Goal: Task Accomplishment & Management: Use online tool/utility

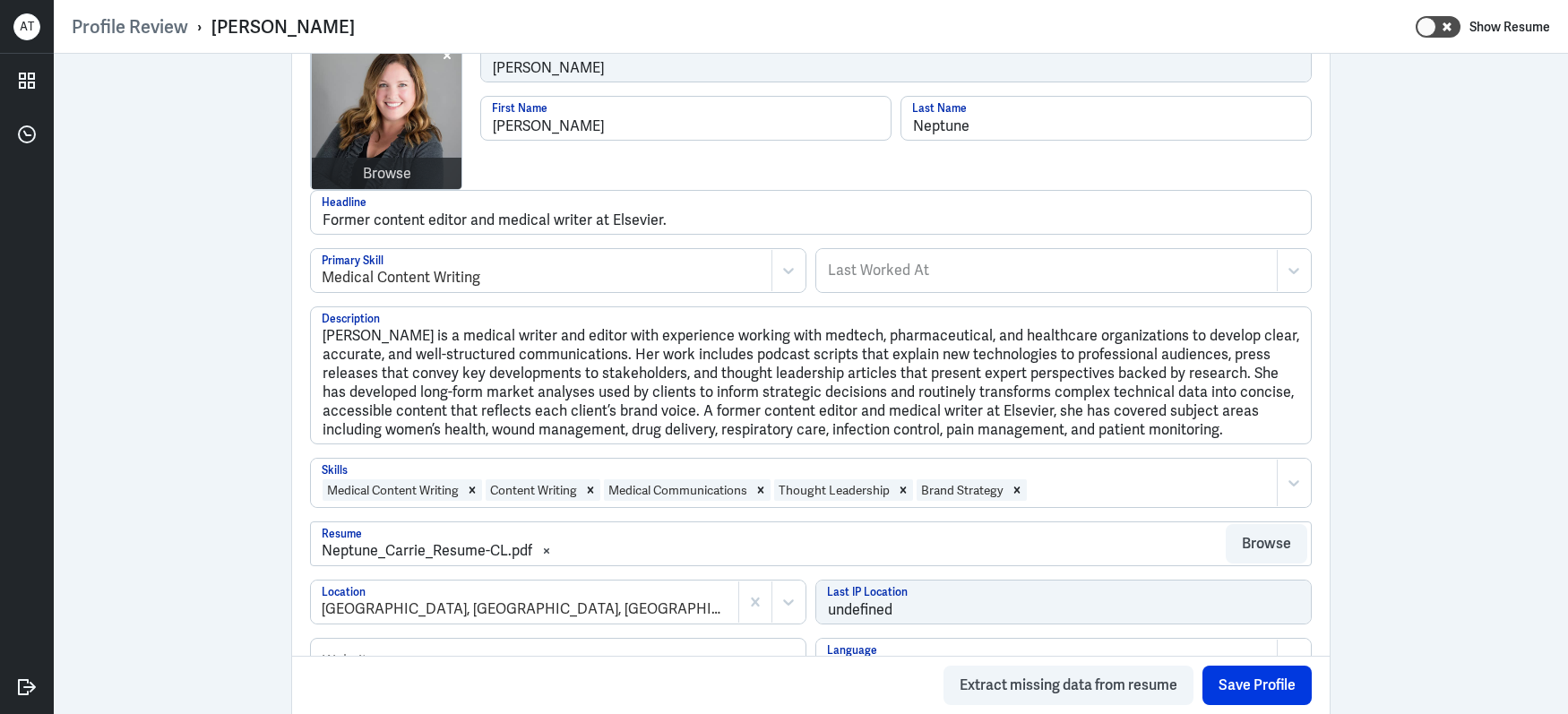
scroll to position [222, 0]
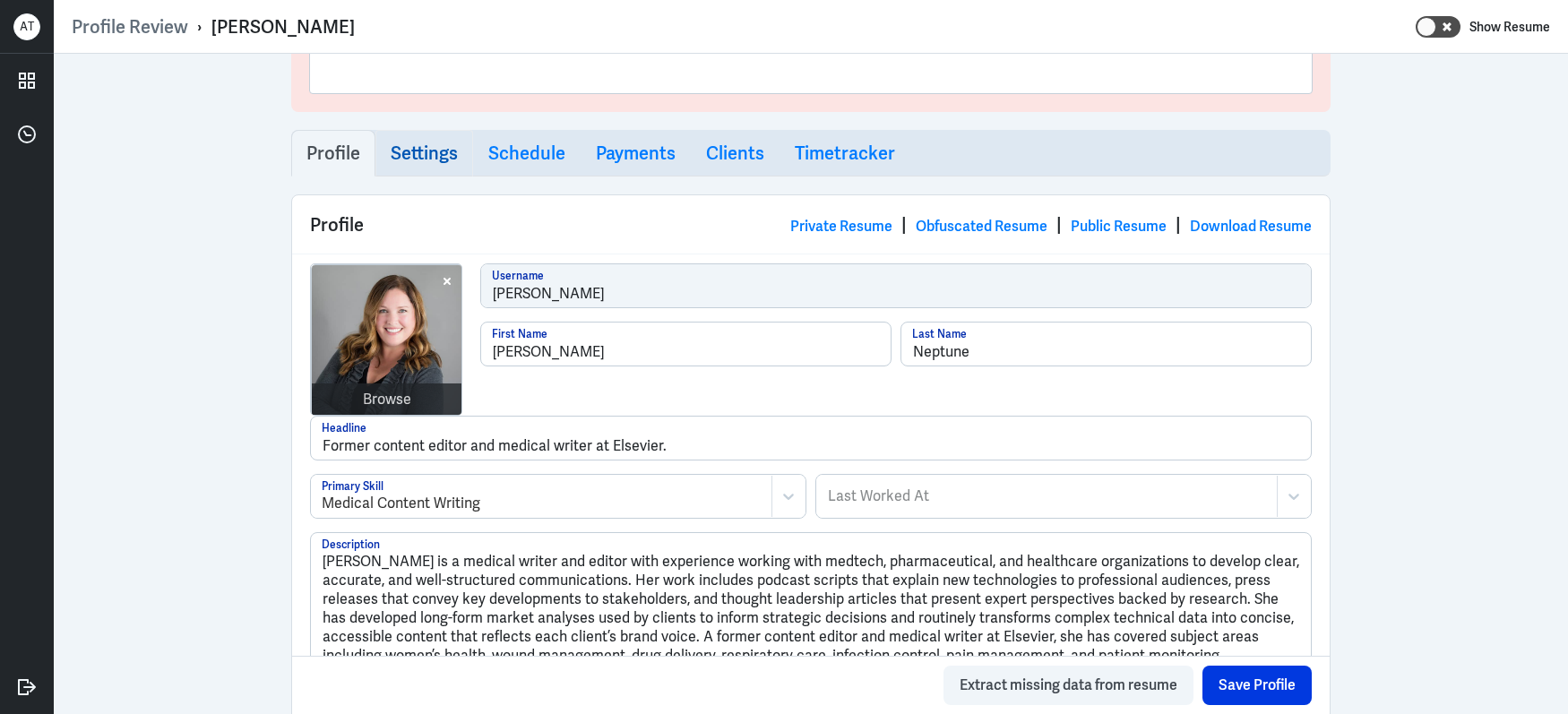
click at [407, 170] on link "Settings" at bounding box center [424, 153] width 98 height 47
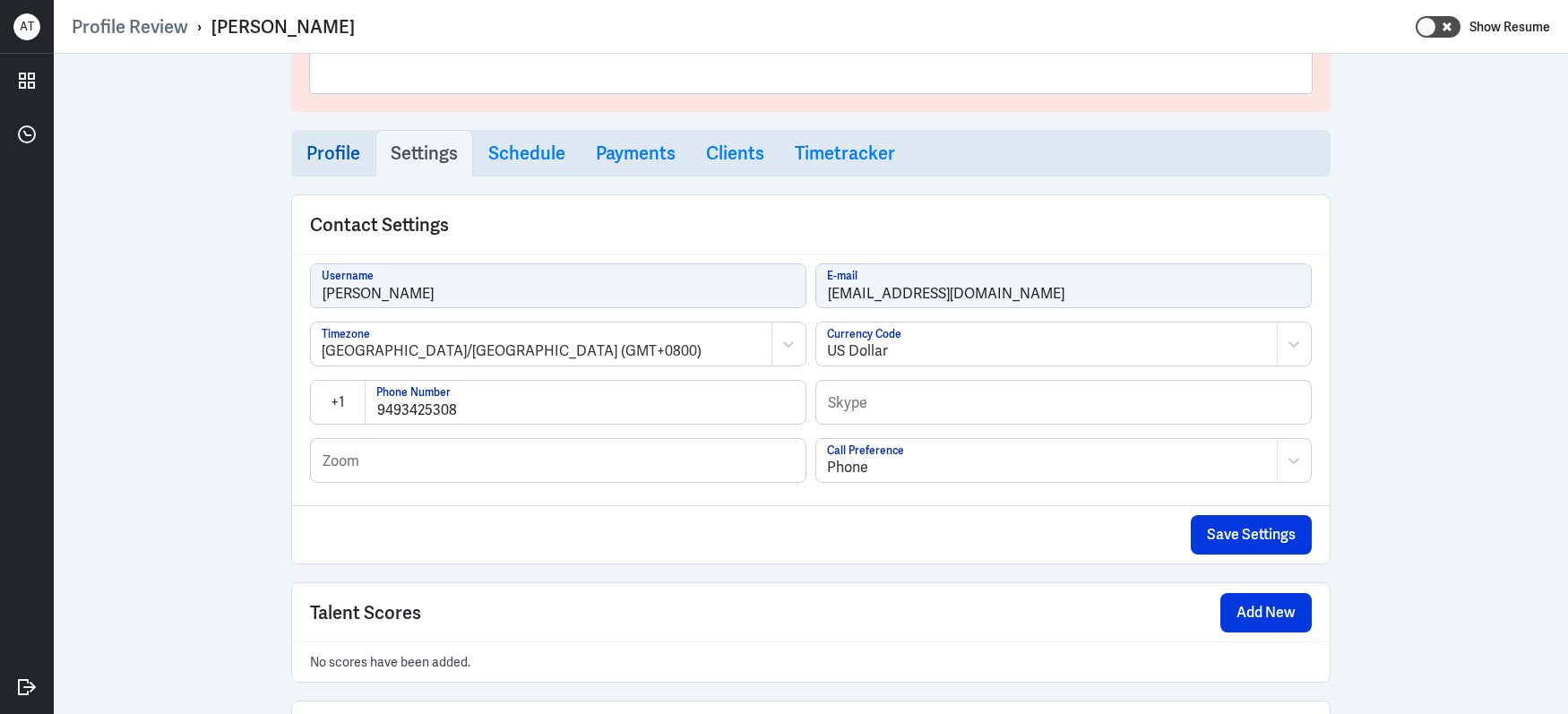
select select "20"
click at [1428, 132] on div "Admin Settings Update Resume Save Profile User Requested Private Set Resume to …" at bounding box center [811, 664] width 1514 height 1665
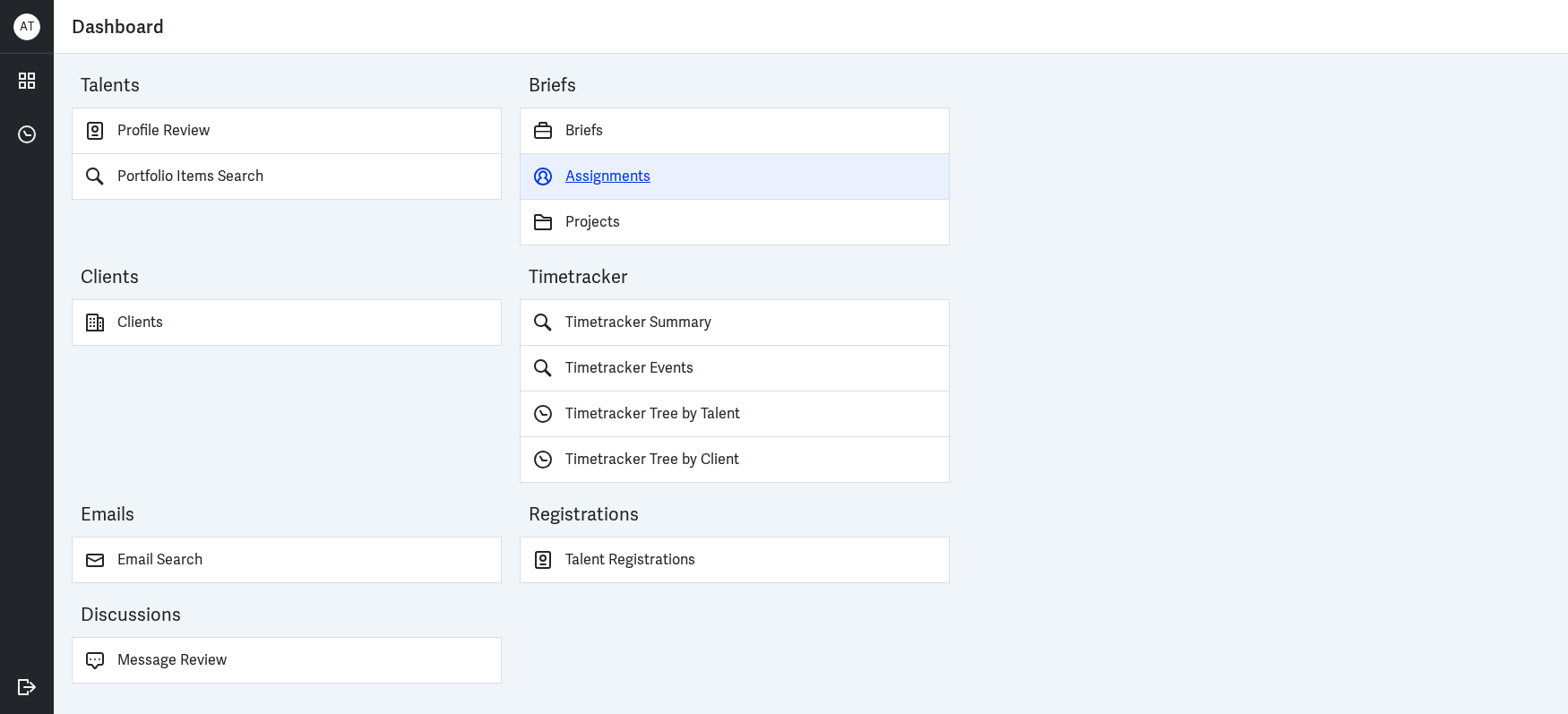
click at [595, 179] on link "Assignments" at bounding box center [735, 176] width 430 height 46
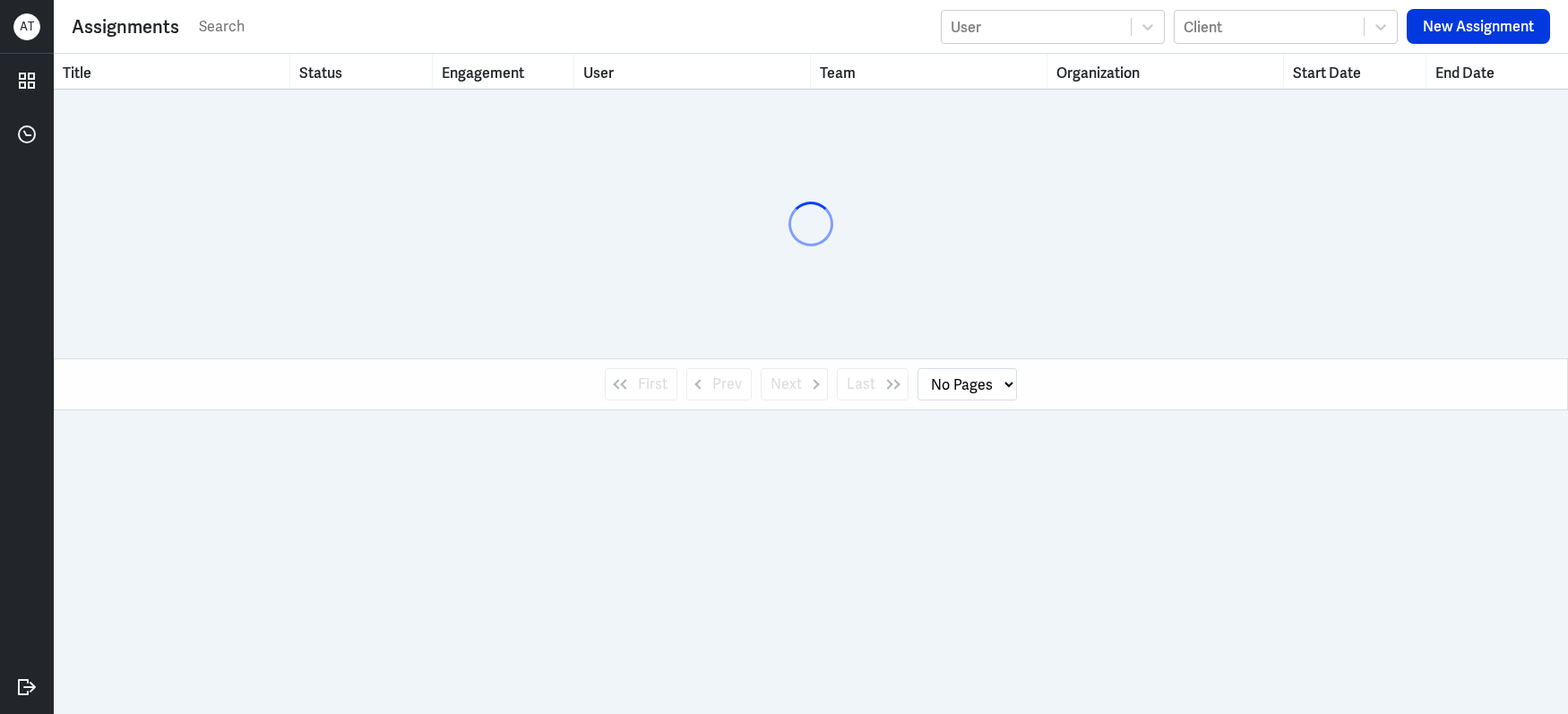
select select "1"
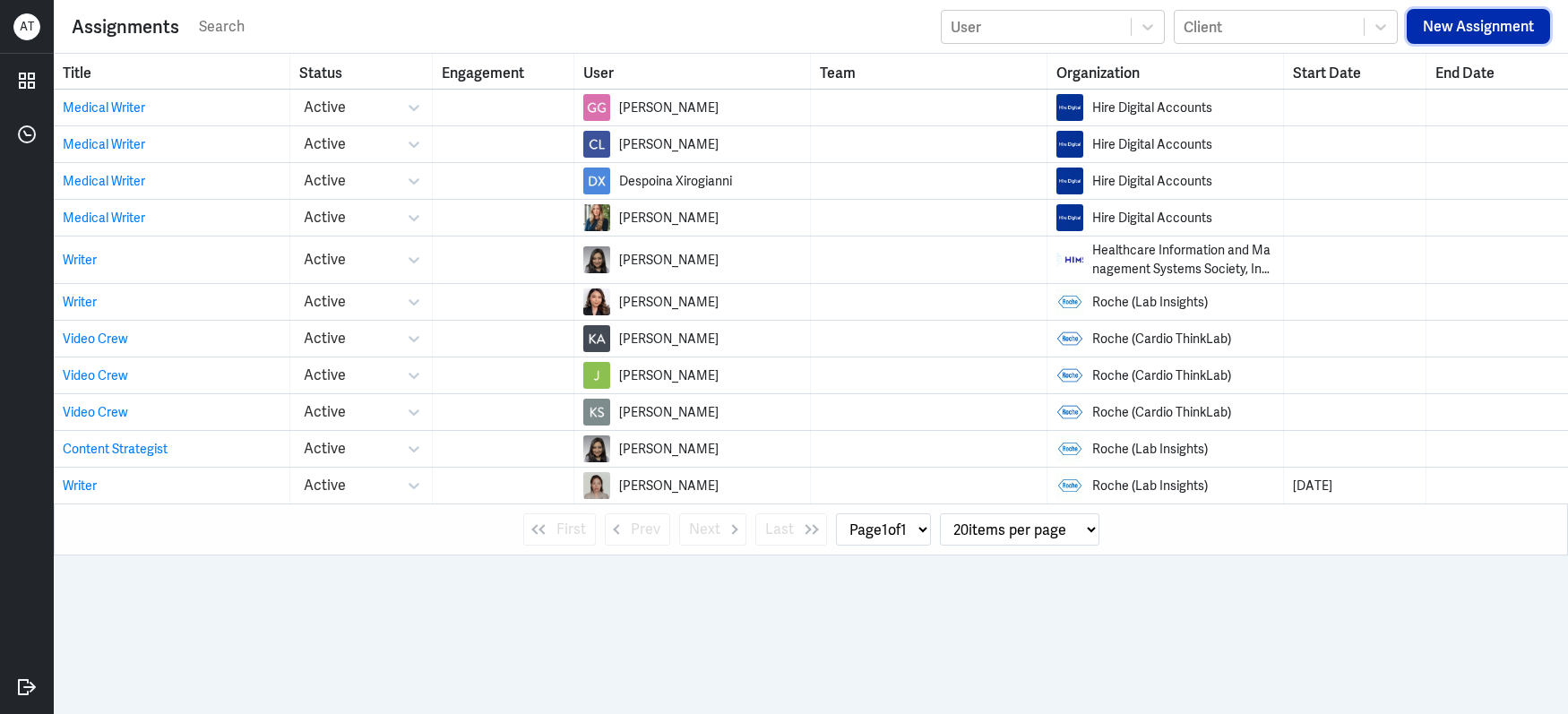
click at [1441, 34] on button "New Assignment" at bounding box center [1479, 27] width 143 height 35
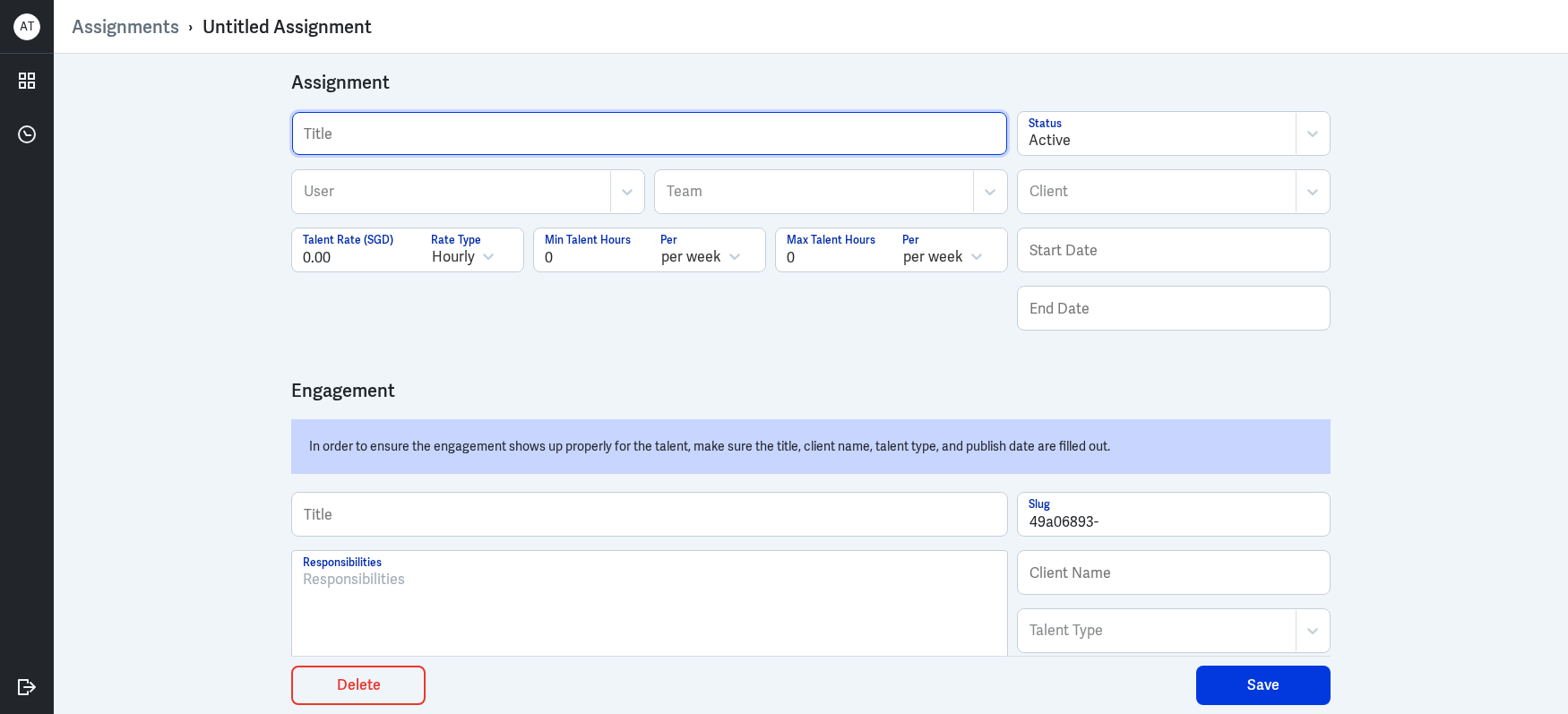
click at [573, 147] on input "text" at bounding box center [648, 133] width 715 height 43
type input "Medical Writer"
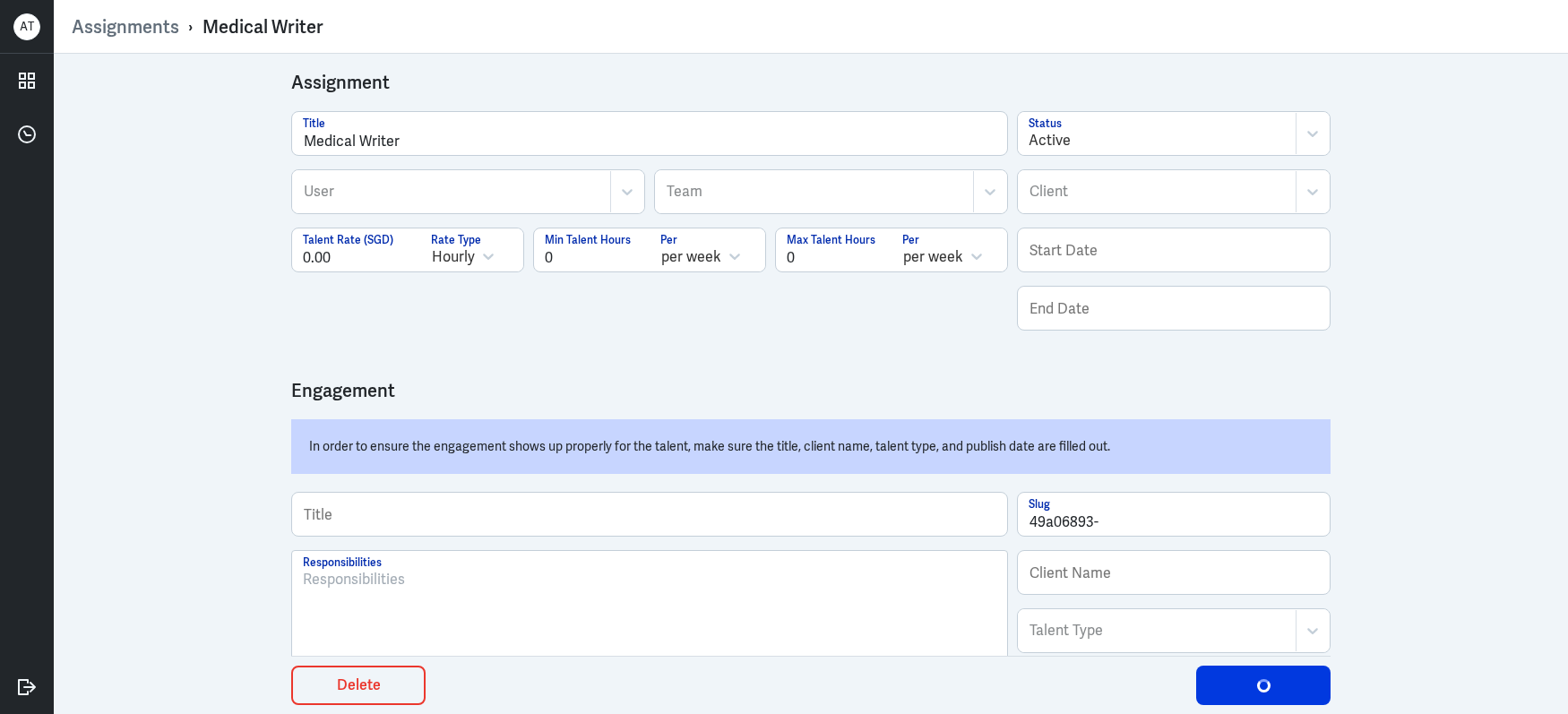
click at [454, 259] on div at bounding box center [458, 250] width 54 height 41
click at [643, 355] on div "Assignment Medical Writer Title User User Team Team Active Status Client Client…" at bounding box center [811, 623] width 1075 height 1137
click at [1068, 203] on div "Client" at bounding box center [1136, 192] width 236 height 41
type input "hire di"
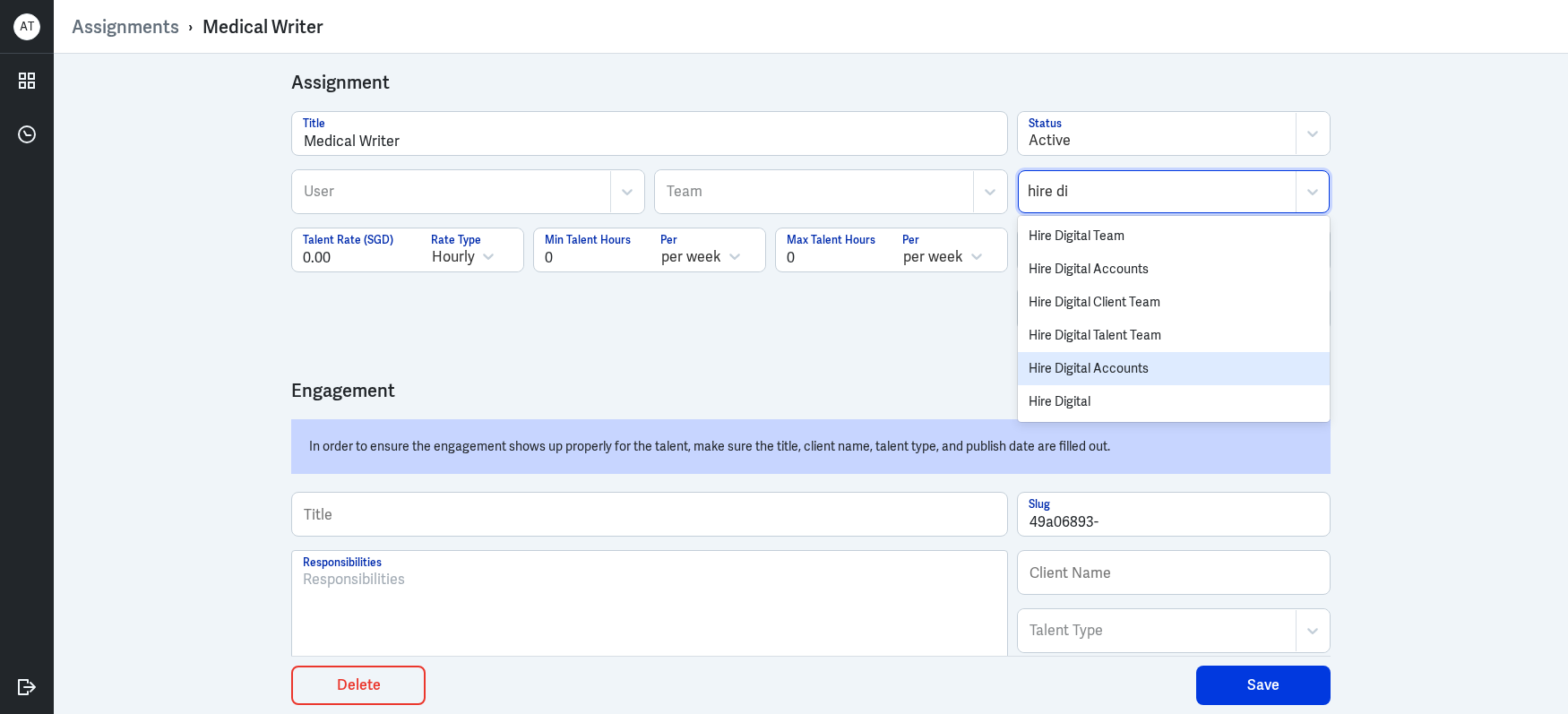
click at [1111, 367] on div "Hire Digital Accounts" at bounding box center [1173, 369] width 312 height 34
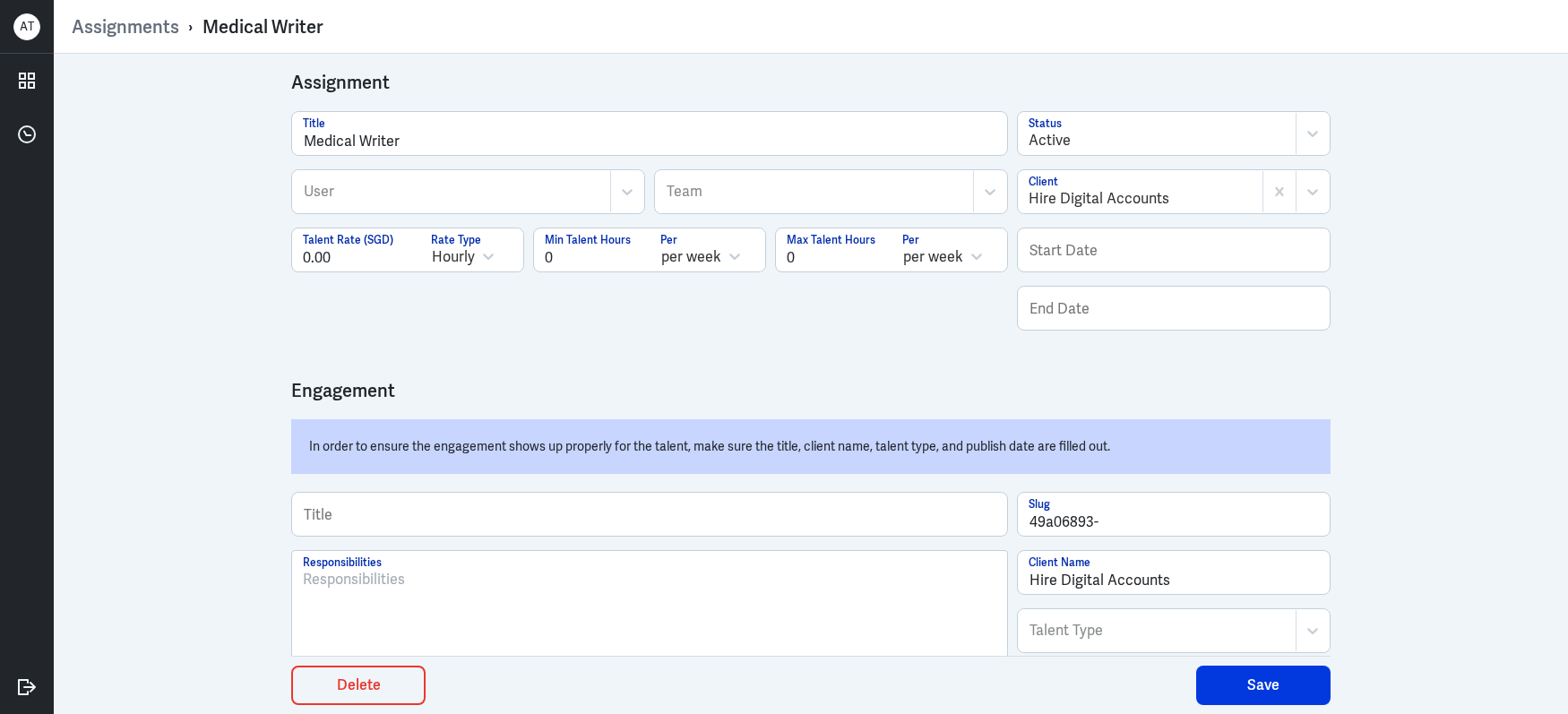
click at [459, 177] on div "User" at bounding box center [451, 192] width 317 height 41
paste input "[EMAIL_ADDRESS][DOMAIN_NAME]"
type input "[EMAIL_ADDRESS][DOMAIN_NAME]"
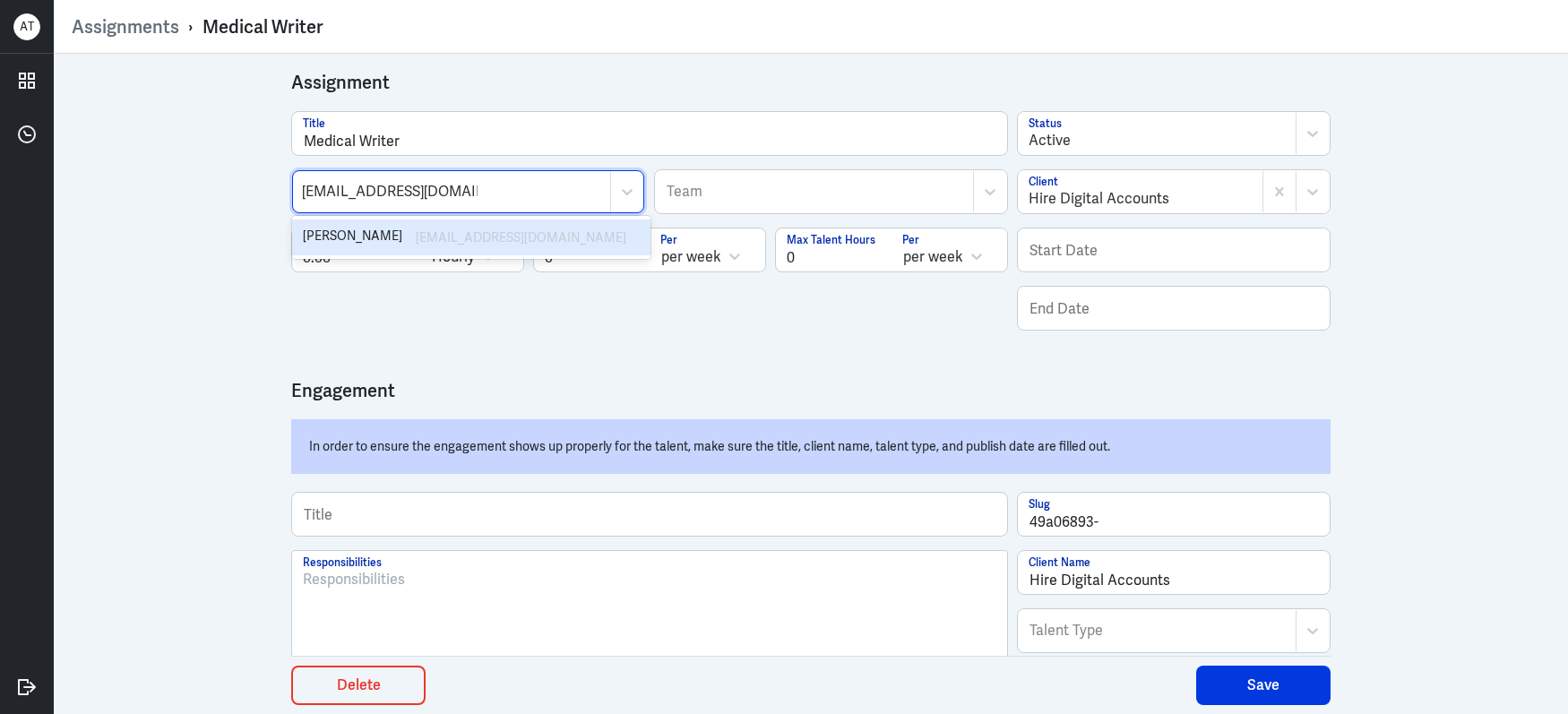
click at [406, 240] on div "[PERSON_NAME]" at bounding box center [354, 237] width 103 height 21
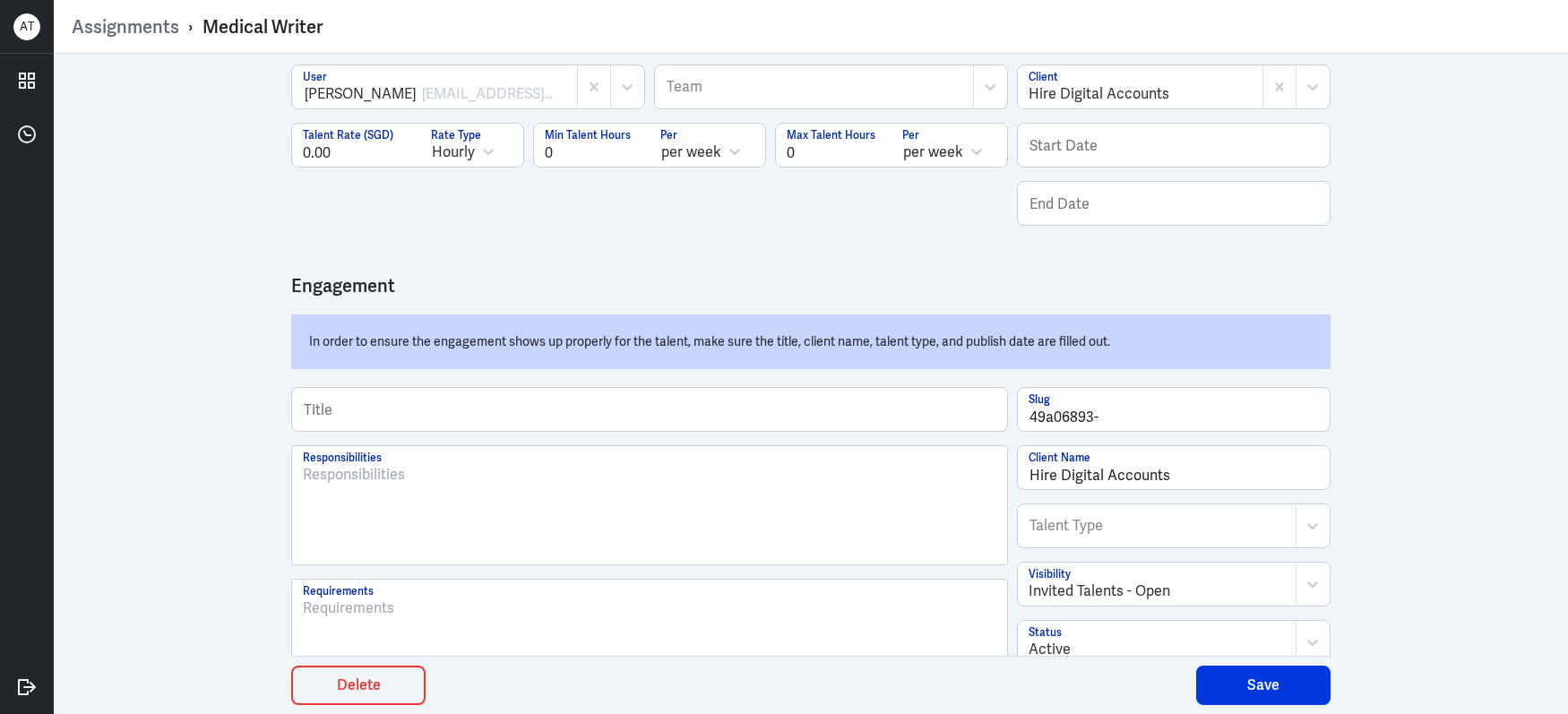
scroll to position [477, 0]
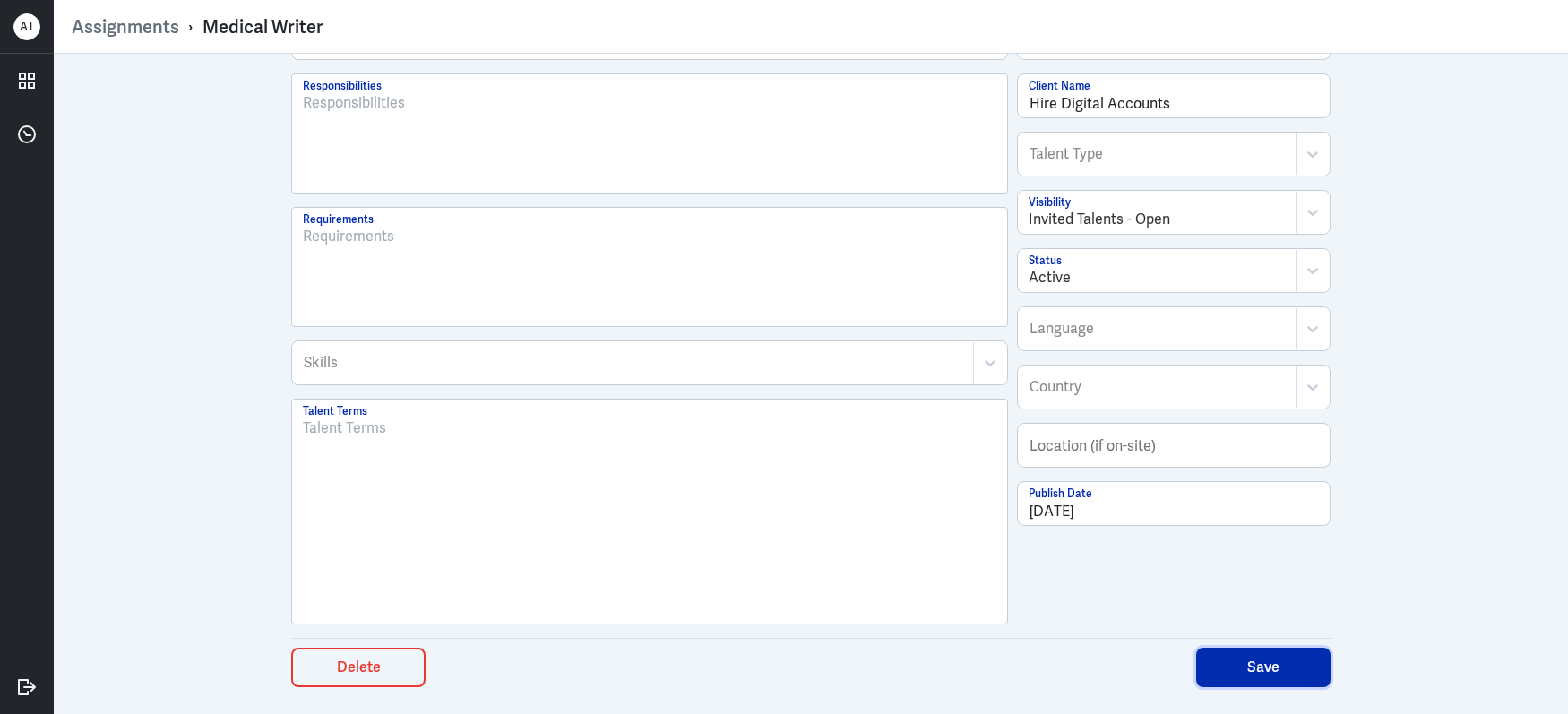
click at [1271, 672] on button "Save" at bounding box center [1263, 667] width 134 height 39
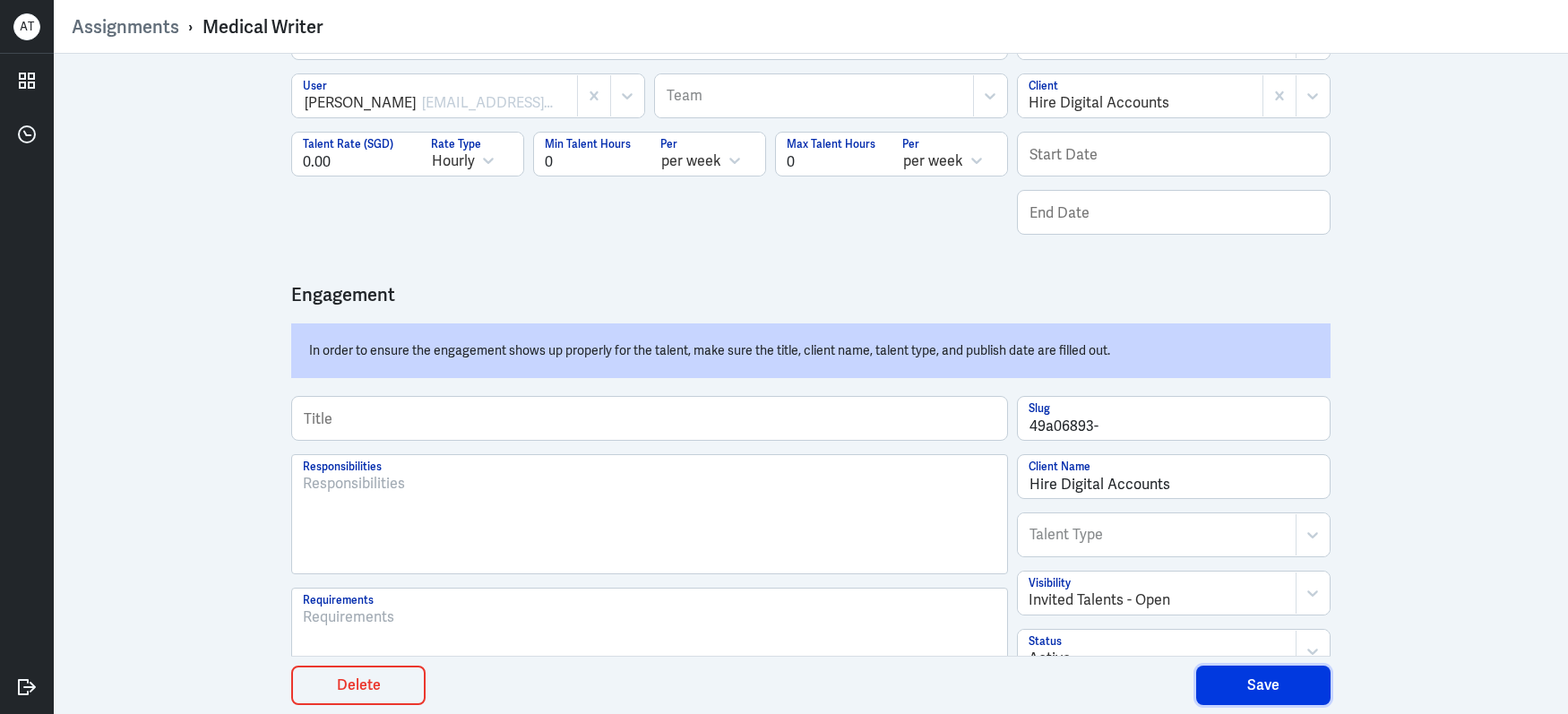
scroll to position [0, 0]
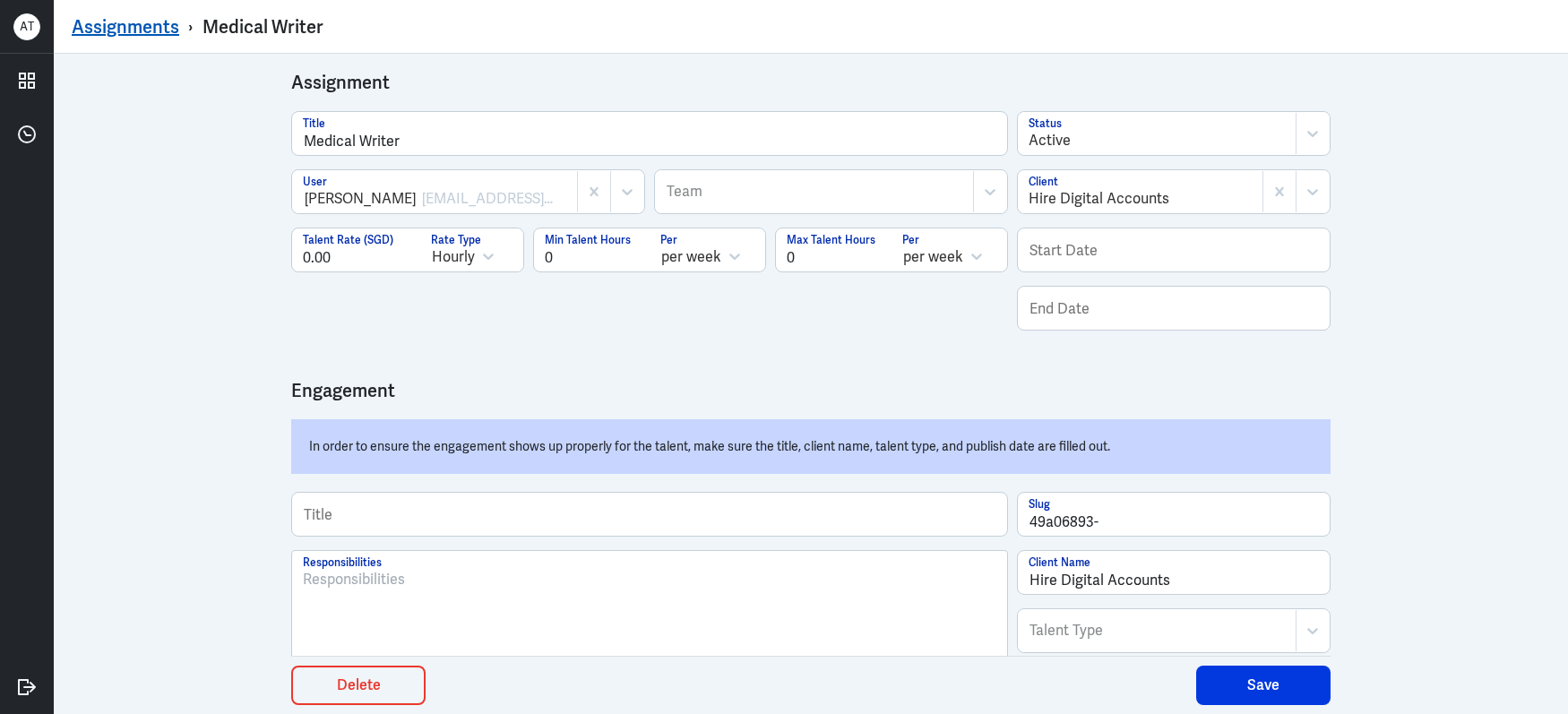
click at [131, 30] on link "Assignments" at bounding box center [125, 26] width 107 height 23
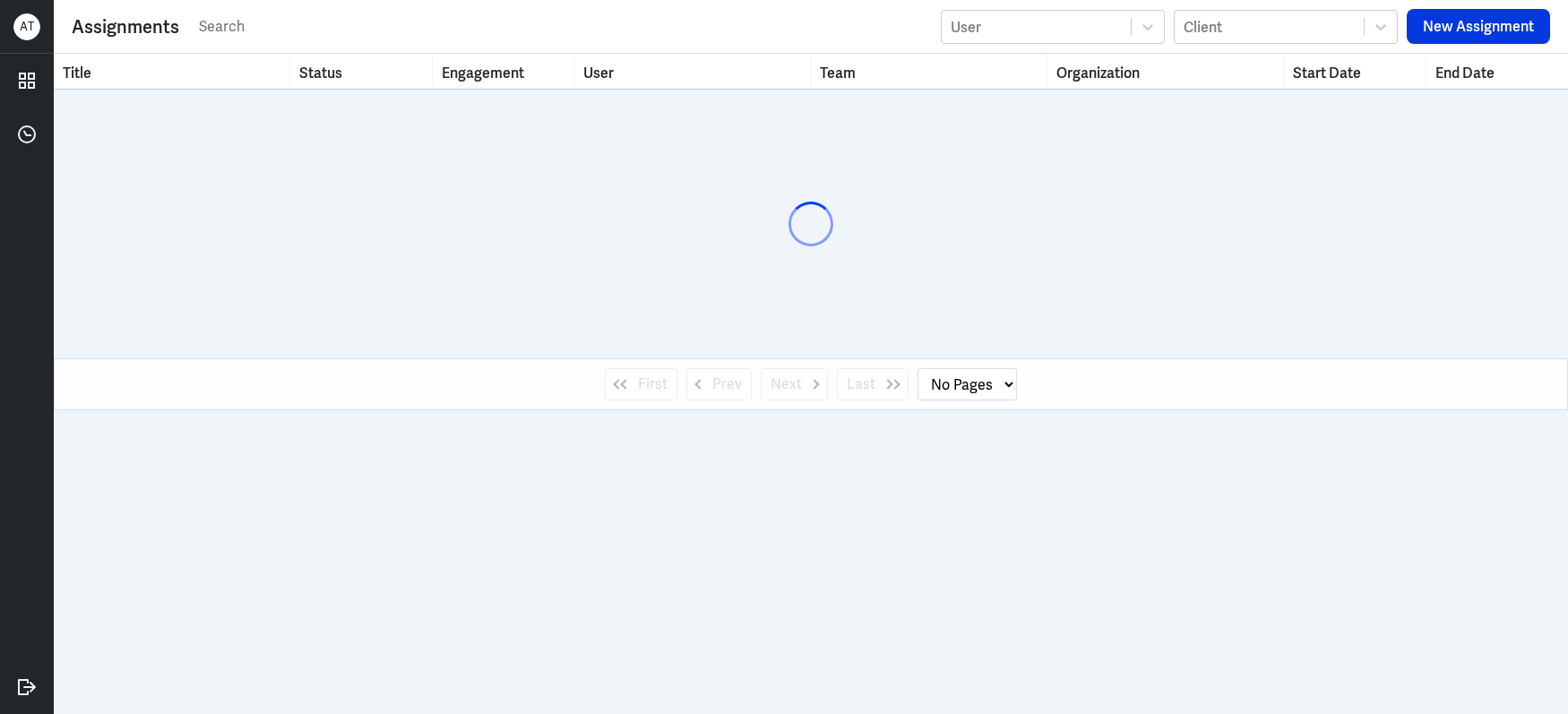
select select "1"
